Goal: Task Accomplishment & Management: Use online tool/utility

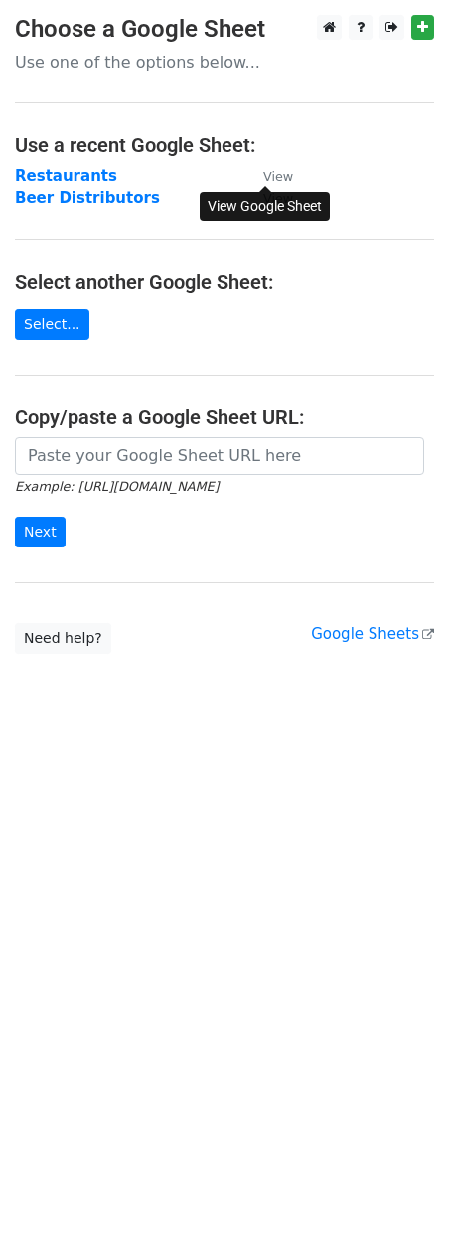
click at [269, 176] on small "View" at bounding box center [278, 176] width 30 height 15
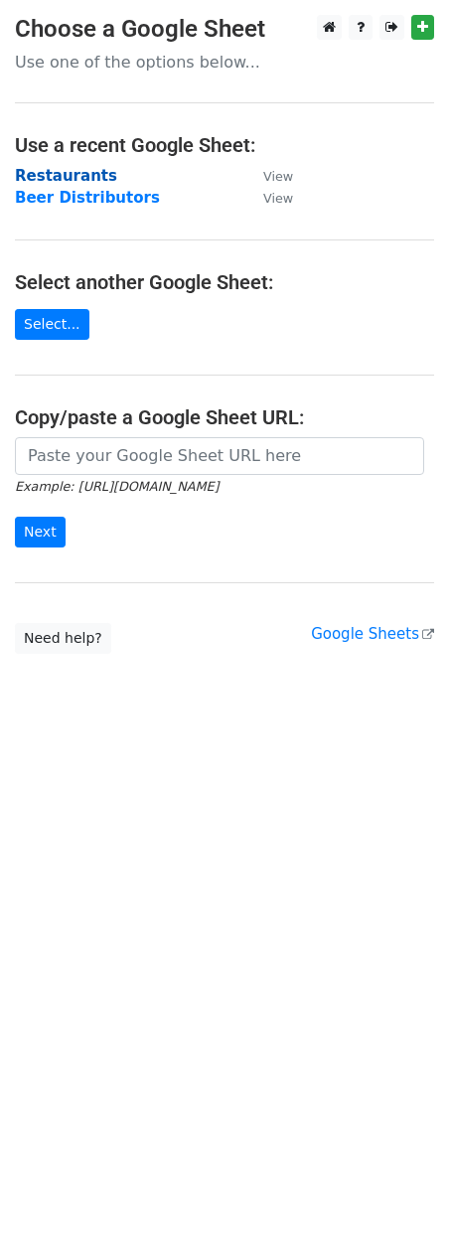
click at [54, 178] on strong "Restaurants" at bounding box center [66, 176] width 102 height 18
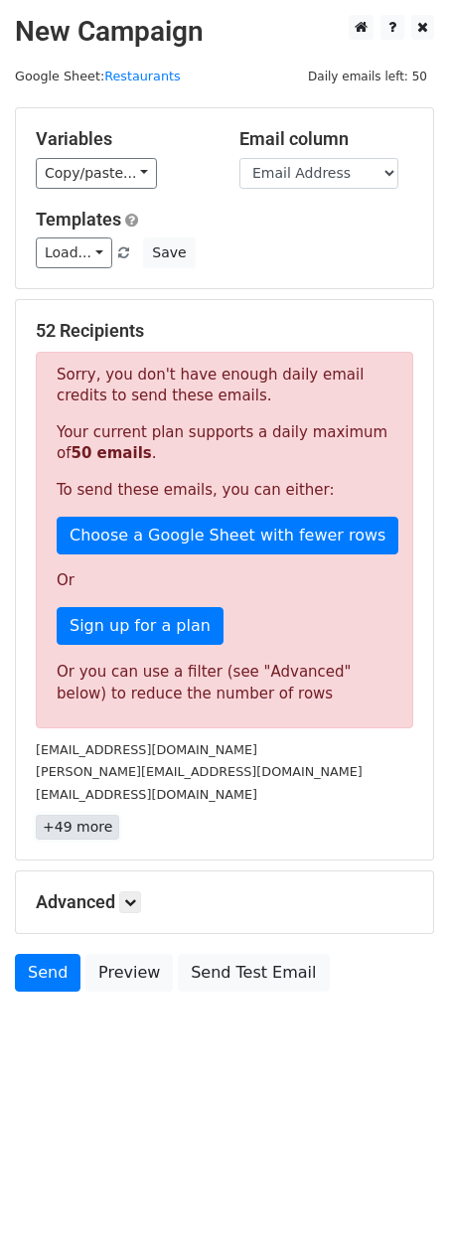
click at [92, 834] on link "+49 more" at bounding box center [77, 827] width 83 height 25
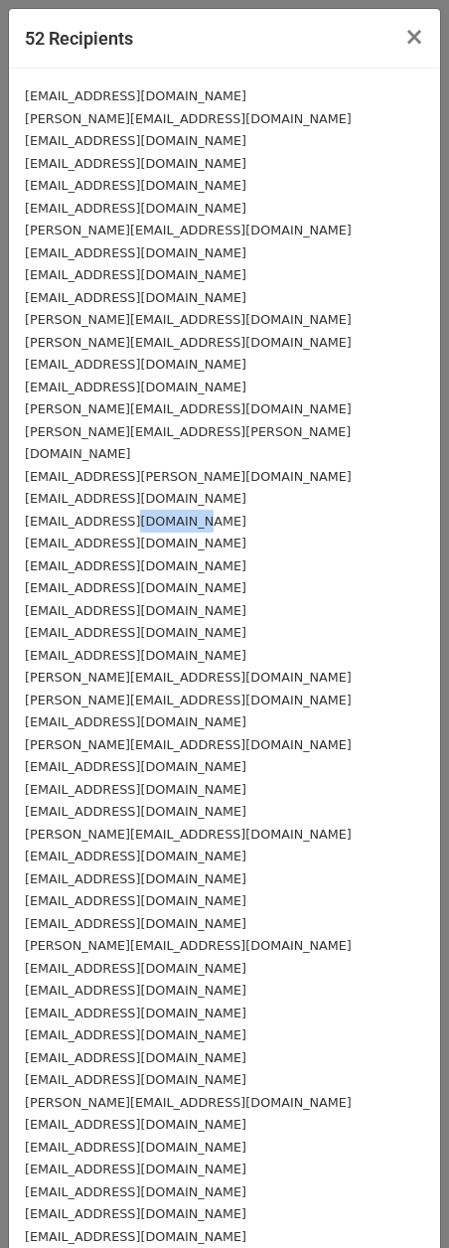
drag, startPoint x: 126, startPoint y: 501, endPoint x: 204, endPoint y: 494, distance: 77.8
click at [197, 510] on div "[EMAIL_ADDRESS][DOMAIN_NAME]" at bounding box center [224, 521] width 399 height 23
click at [243, 576] on div "[EMAIL_ADDRESS][DOMAIN_NAME]" at bounding box center [224, 587] width 399 height 23
click at [405, 50] on span "×" at bounding box center [414, 37] width 20 height 28
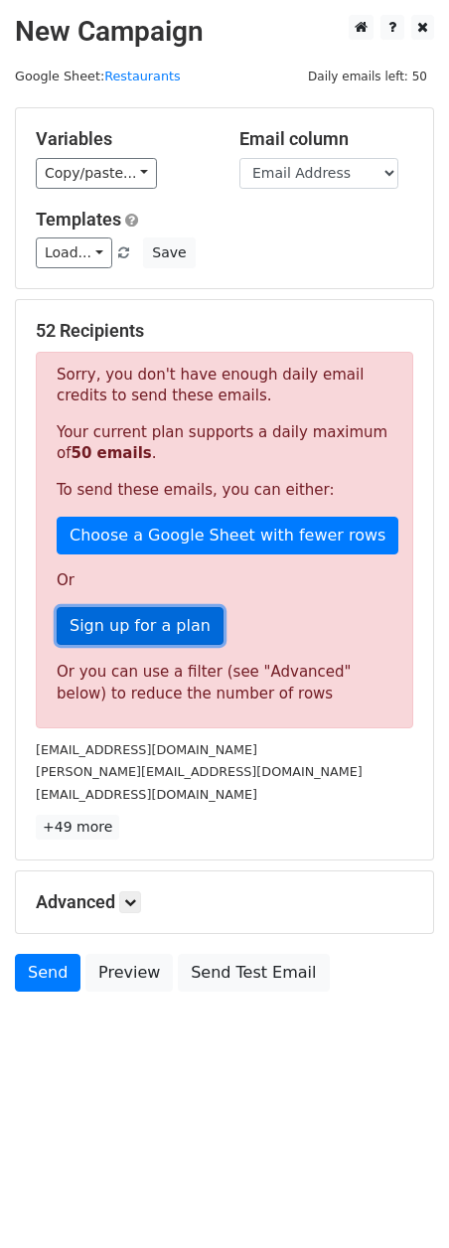
click at [185, 625] on link "Sign up for a plan" at bounding box center [140, 626] width 167 height 38
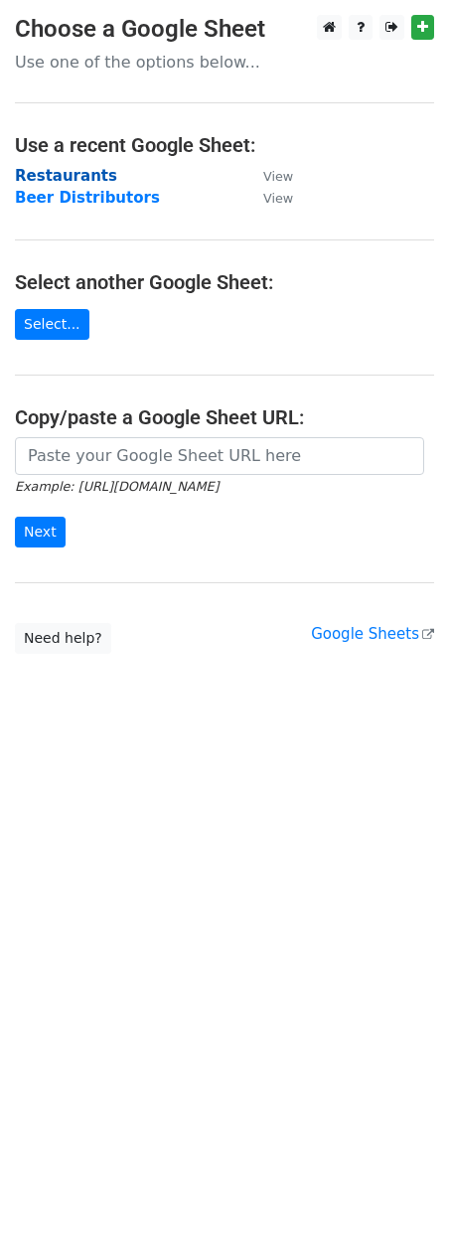
click at [50, 181] on strong "Restaurants" at bounding box center [66, 176] width 102 height 18
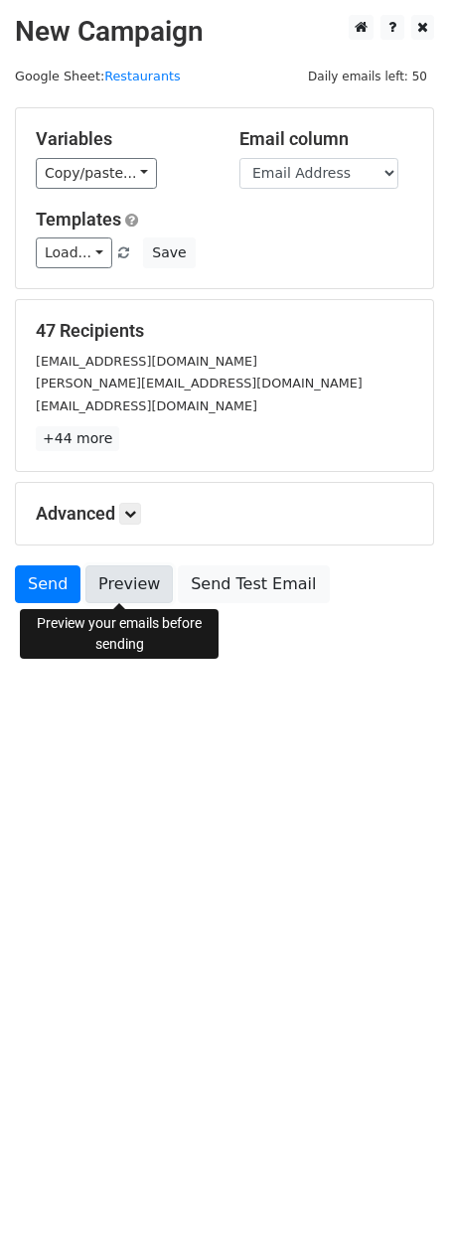
click at [125, 587] on link "Preview" at bounding box center [128, 584] width 87 height 38
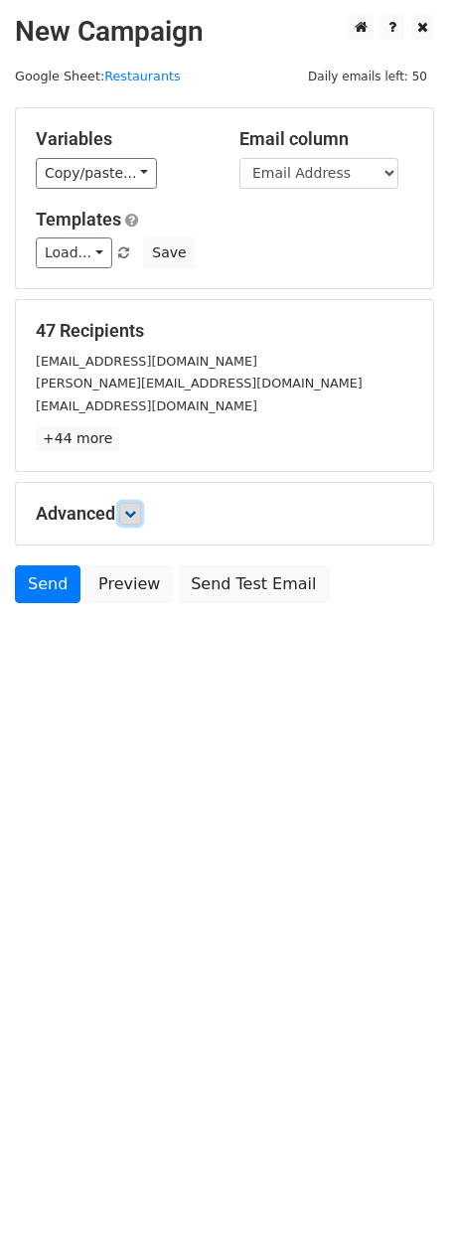
click at [132, 511] on icon at bounding box center [130, 514] width 12 height 12
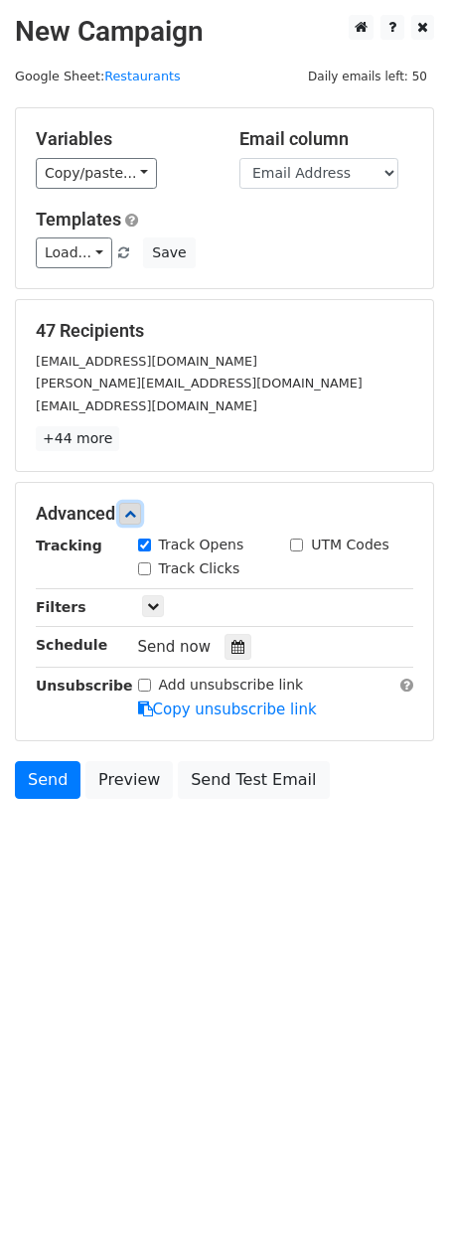
click at [132, 511] on icon at bounding box center [130, 514] width 12 height 12
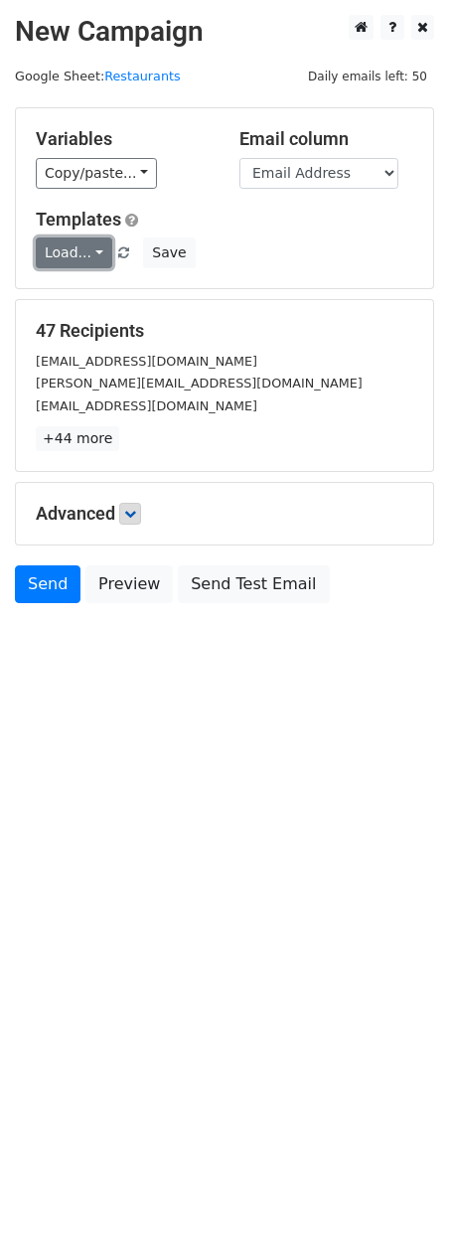
click at [83, 251] on link "Load..." at bounding box center [74, 252] width 76 height 31
